Goal: Check status: Check status

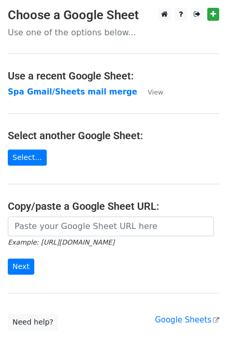
click at [81, 35] on p "Use one of the options below..." at bounding box center [114, 32] width 212 height 11
click at [75, 93] on strong "Spa Gmail/Sheets mail merge" at bounding box center [72, 91] width 129 height 9
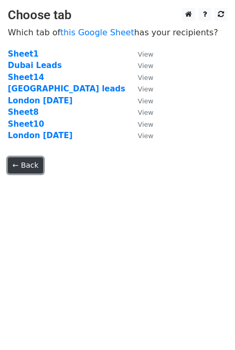
click at [33, 169] on link "← Back" at bounding box center [25, 166] width 35 height 16
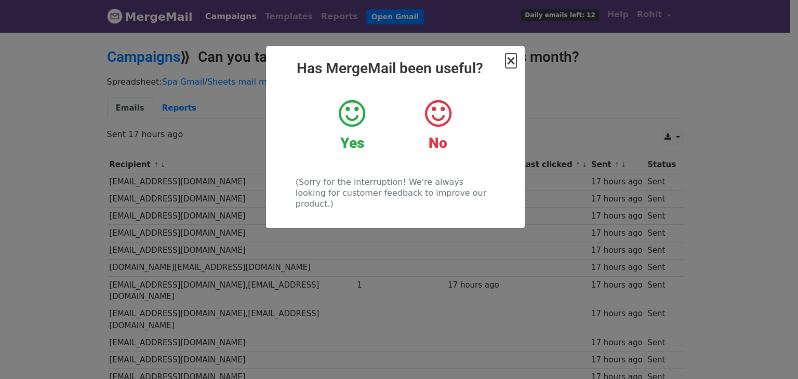
click at [513, 67] on span "×" at bounding box center [511, 61] width 10 height 15
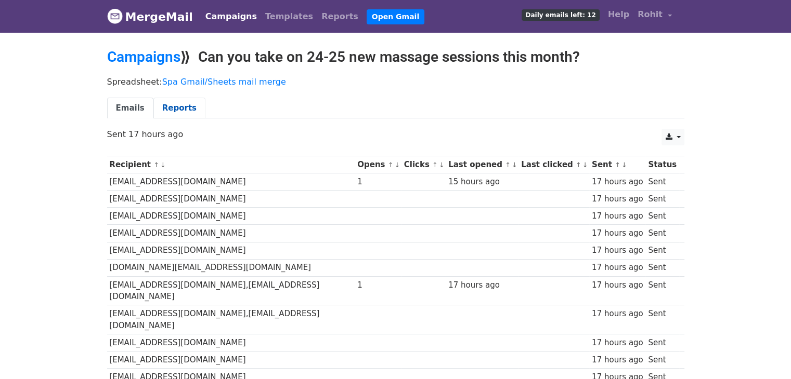
click at [172, 110] on link "Reports" at bounding box center [179, 108] width 52 height 21
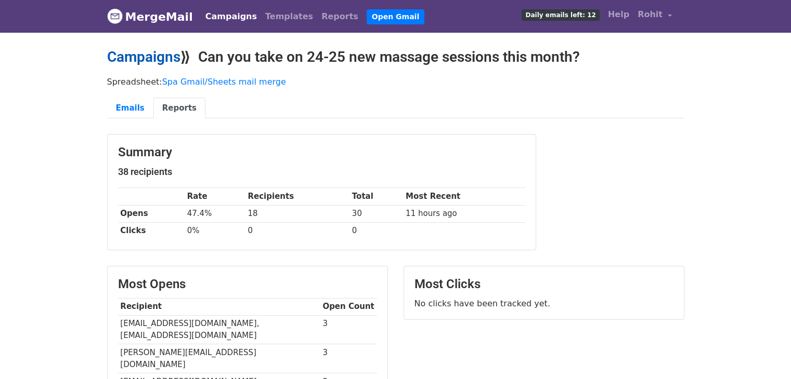
click at [166, 61] on link "Campaigns" at bounding box center [143, 56] width 73 height 17
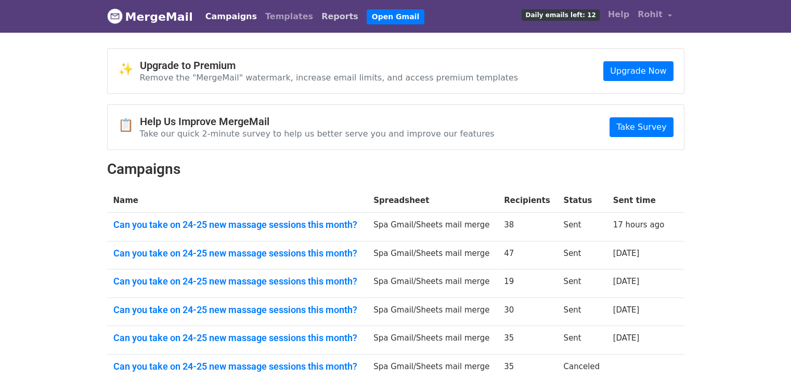
click at [317, 21] on link "Reports" at bounding box center [339, 16] width 45 height 21
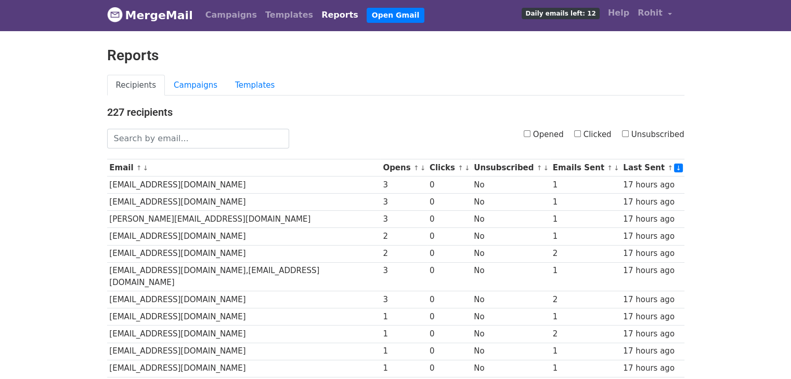
scroll to position [2, 0]
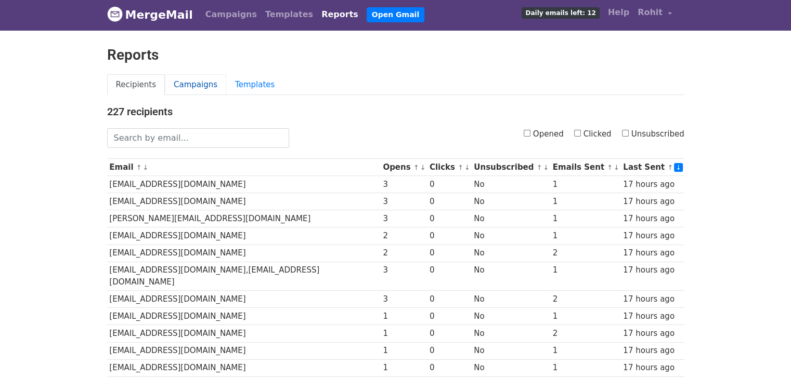
click at [202, 80] on link "Campaigns" at bounding box center [195, 84] width 61 height 21
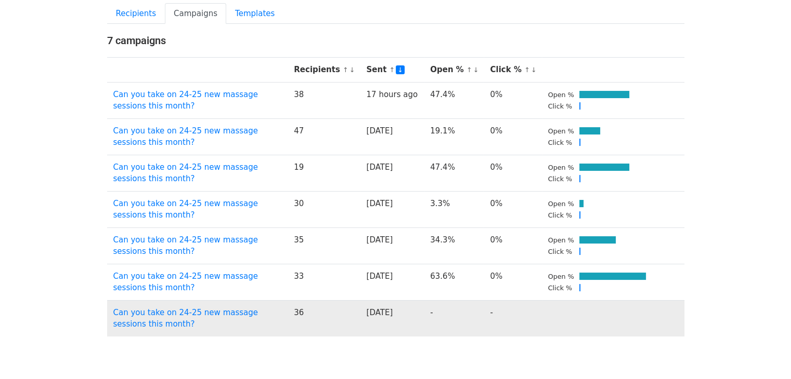
scroll to position [70, 0]
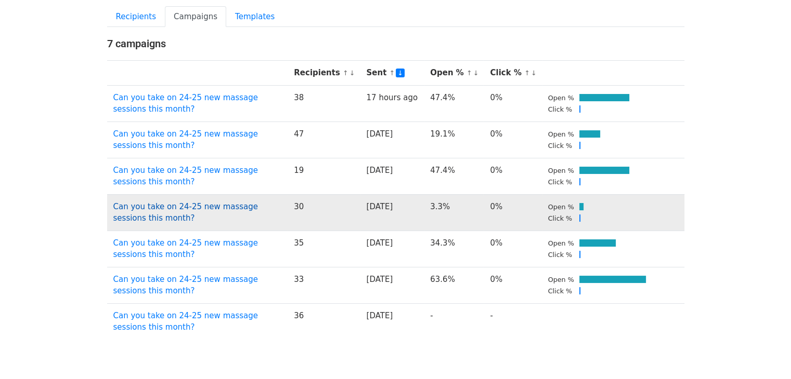
click at [258, 206] on link "Can you take on 24-25 new massage sessions this month?" at bounding box center [185, 212] width 145 height 21
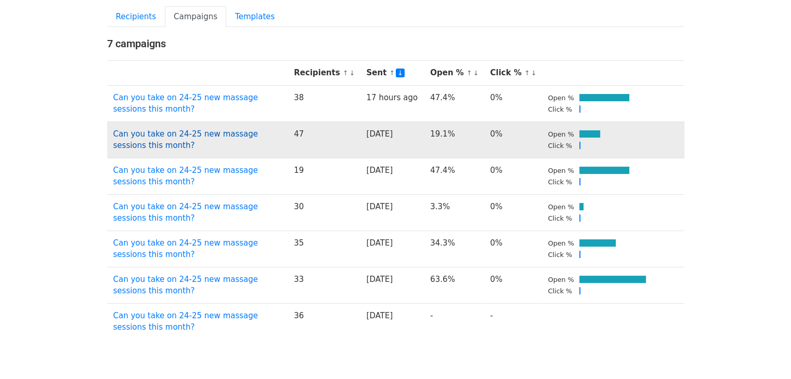
click at [258, 129] on link "Can you take on 24-25 new massage sessions this month?" at bounding box center [185, 139] width 145 height 21
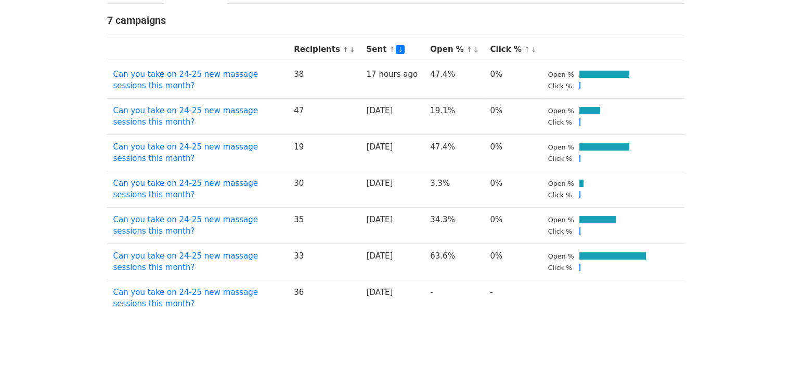
scroll to position [94, 0]
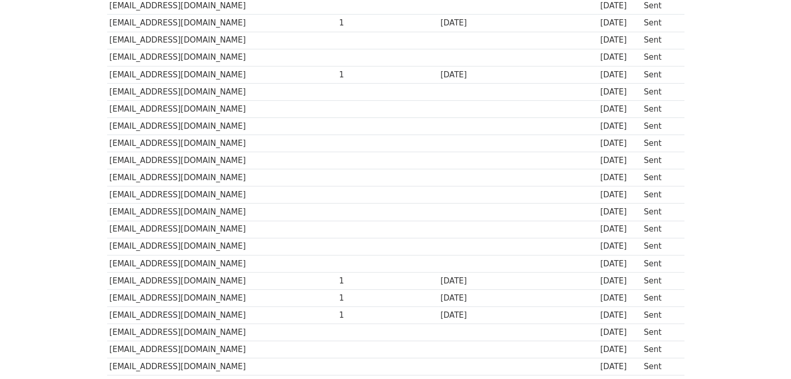
scroll to position [569, 0]
